Goal: Information Seeking & Learning: Learn about a topic

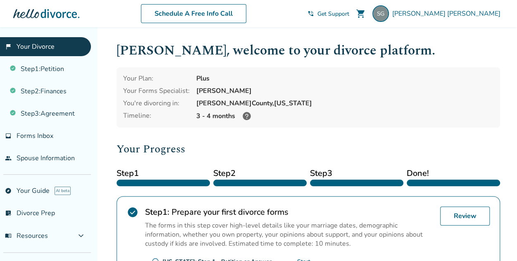
click at [248, 119] on icon at bounding box center [247, 116] width 10 height 10
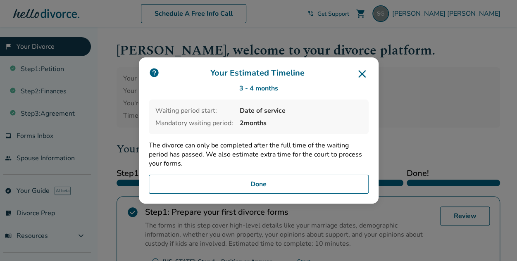
click at [262, 184] on button "Done" at bounding box center [259, 184] width 220 height 19
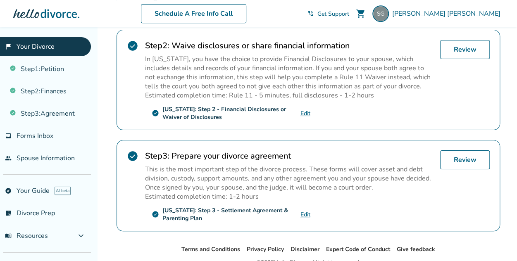
scroll to position [295, 0]
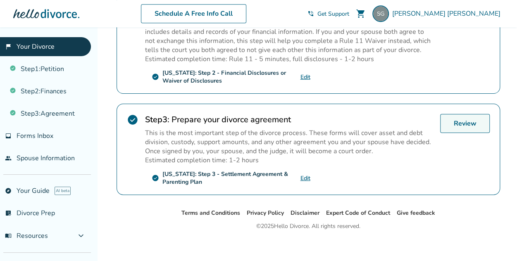
click at [458, 125] on link "Review" at bounding box center [465, 123] width 50 height 19
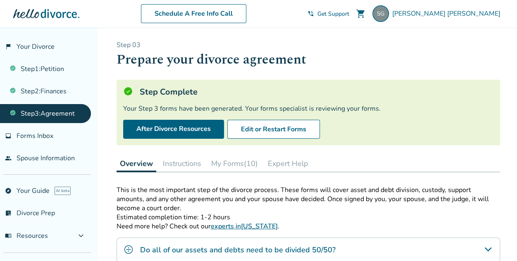
click at [180, 165] on button "Instructions" at bounding box center [181, 163] width 45 height 17
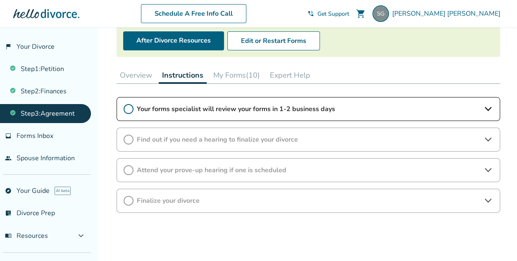
scroll to position [124, 0]
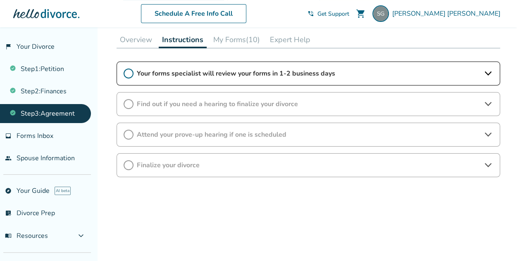
click at [490, 76] on icon at bounding box center [488, 74] width 10 height 10
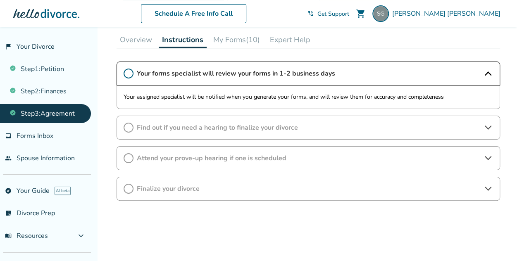
click at [233, 38] on button "My Forms (10)" at bounding box center [236, 39] width 53 height 17
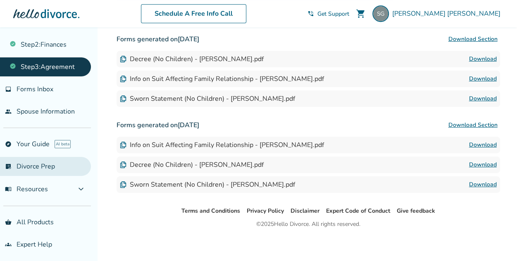
scroll to position [339, 0]
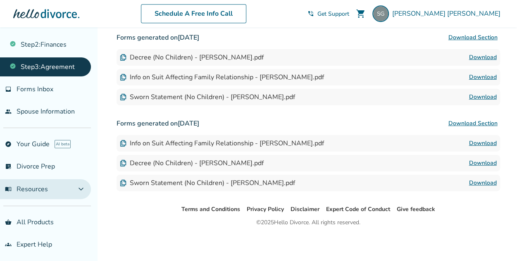
click at [73, 185] on button "menu_book Resources expand_more" at bounding box center [45, 189] width 91 height 20
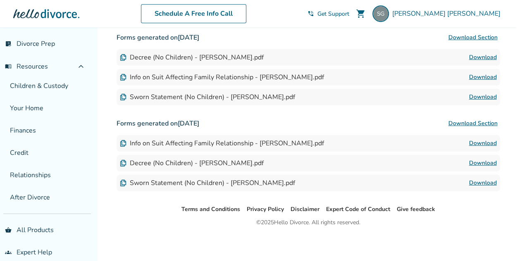
scroll to position [171, 0]
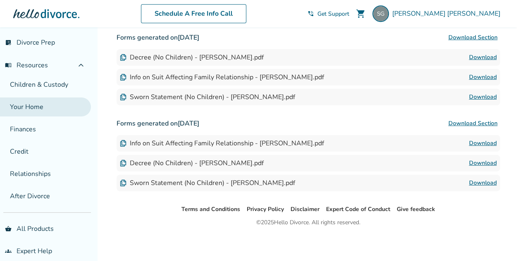
click at [29, 103] on link "Your Home" at bounding box center [45, 106] width 91 height 19
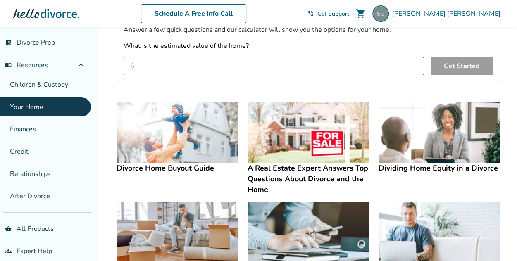
scroll to position [124, 0]
